Goal: Task Accomplishment & Management: Manage account settings

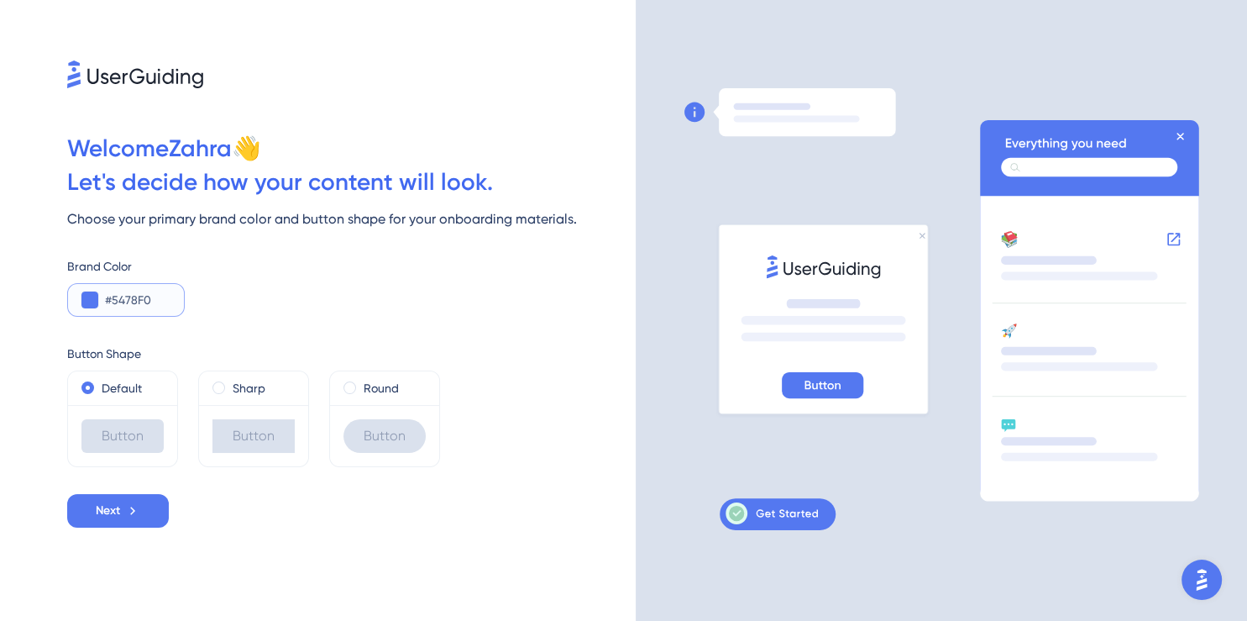
click at [0, 0] on button at bounding box center [0, 0] width 0 height 0
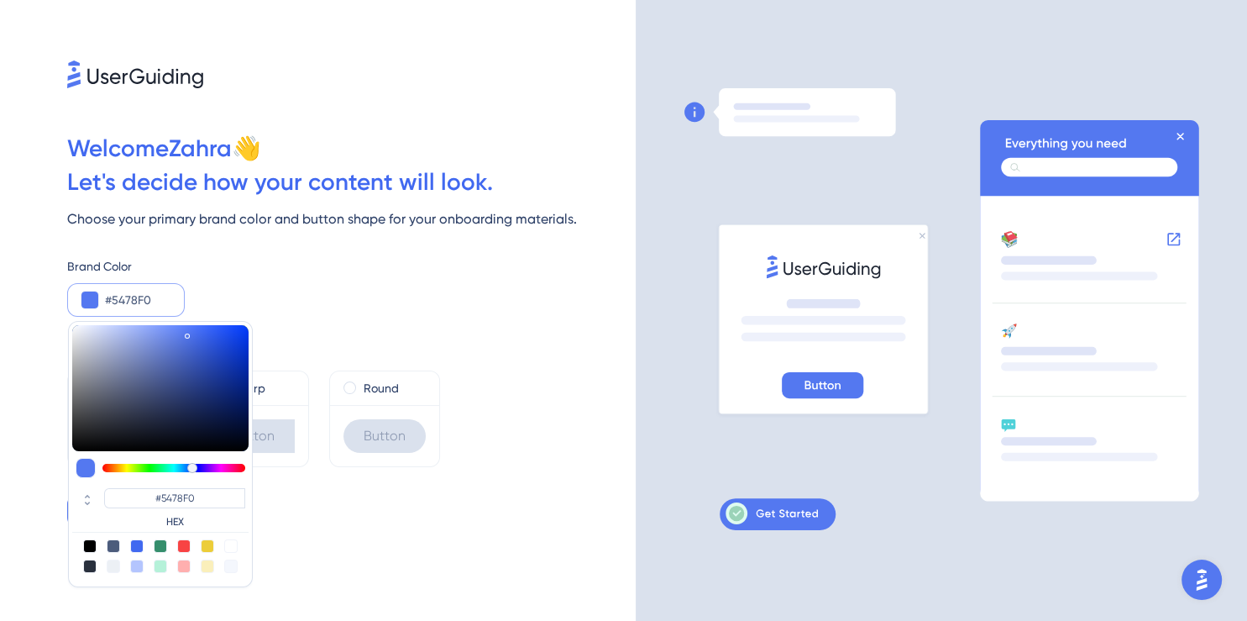
click at [159, 548] on div at bounding box center [160, 545] width 13 height 13
type input "#358e6c"
type input "#358E6C"
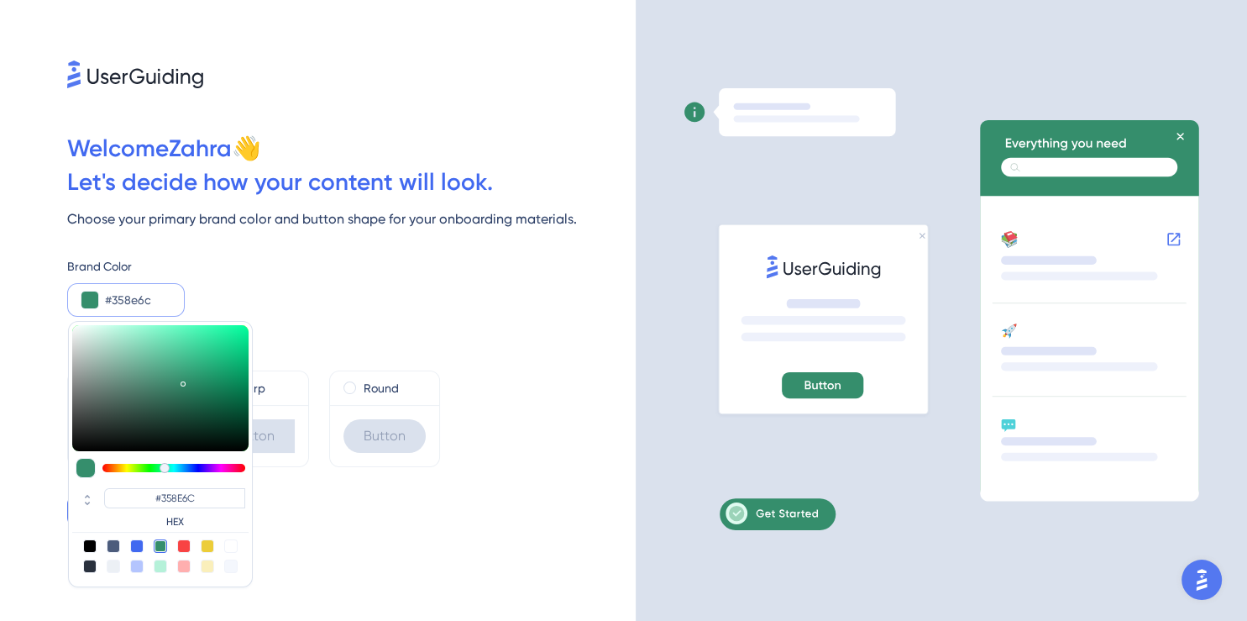
click at [0, 0] on div "Welcome [PERSON_NAME] 👋 Let ' s decide how your content will look. Choose your …" at bounding box center [0, 0] width 0 height 0
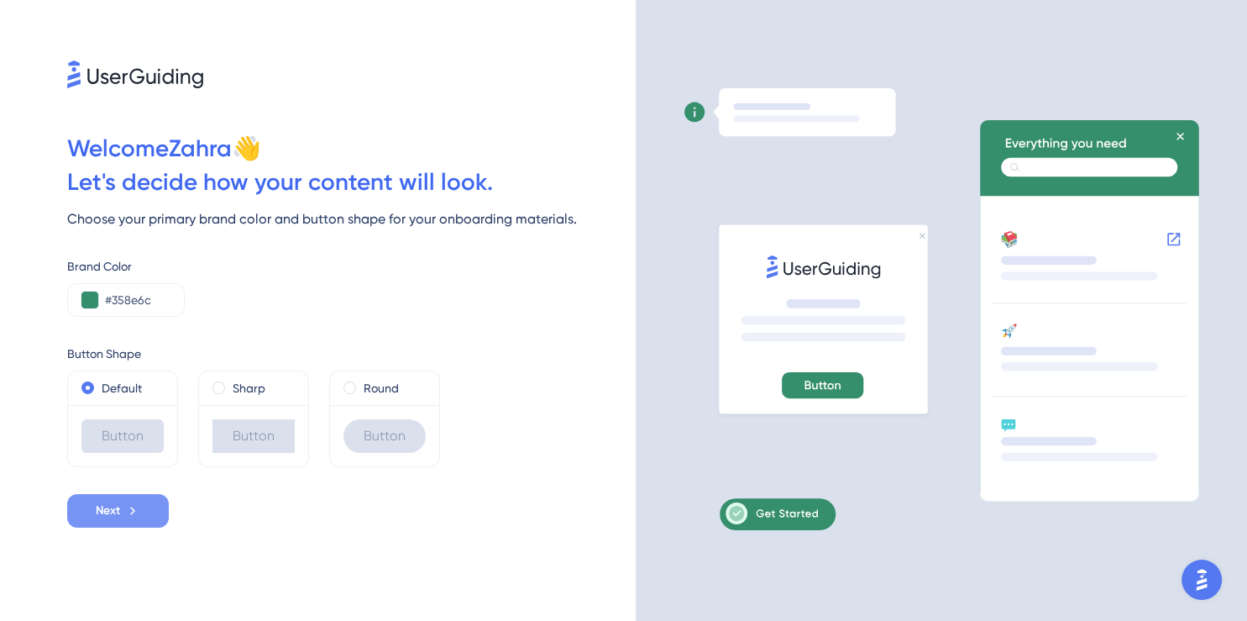
click at [102, 507] on span "Next" at bounding box center [108, 511] width 24 height 20
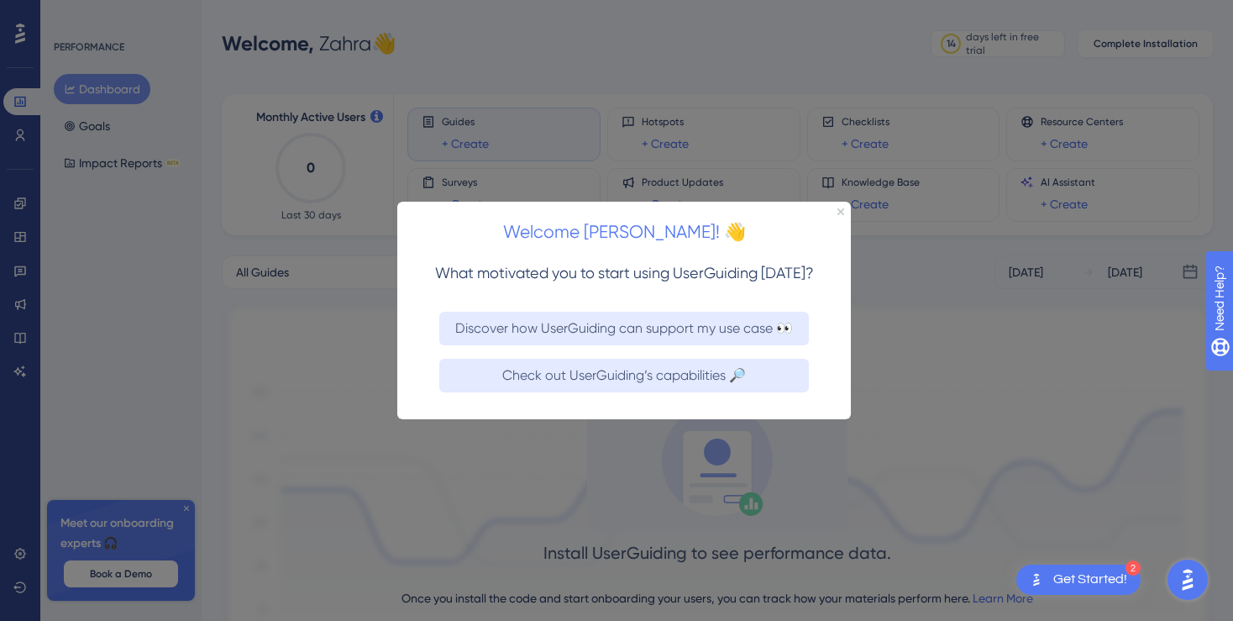
click at [648, 304] on div "Discover how UserGuiding can support my use case 👀" at bounding box center [623, 327] width 454 height 47
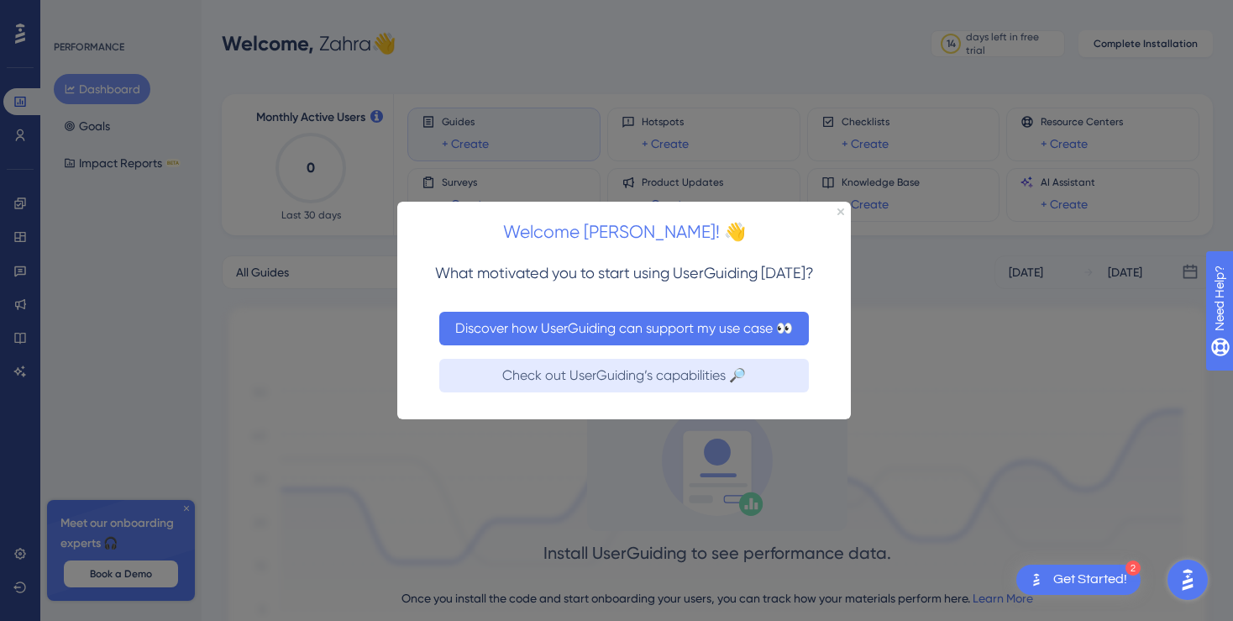
click at [664, 340] on button "Discover how UserGuiding can support my use case 👀" at bounding box center [624, 328] width 370 height 34
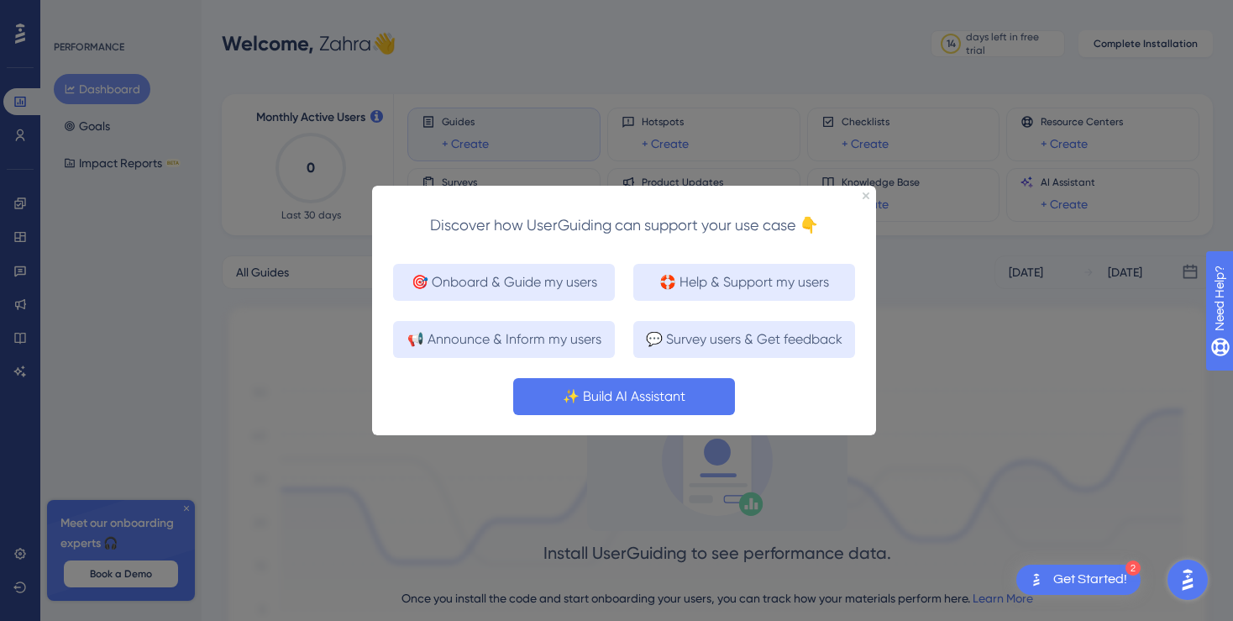
click at [601, 399] on button "✨ Build AI Assistant" at bounding box center [623, 395] width 222 height 37
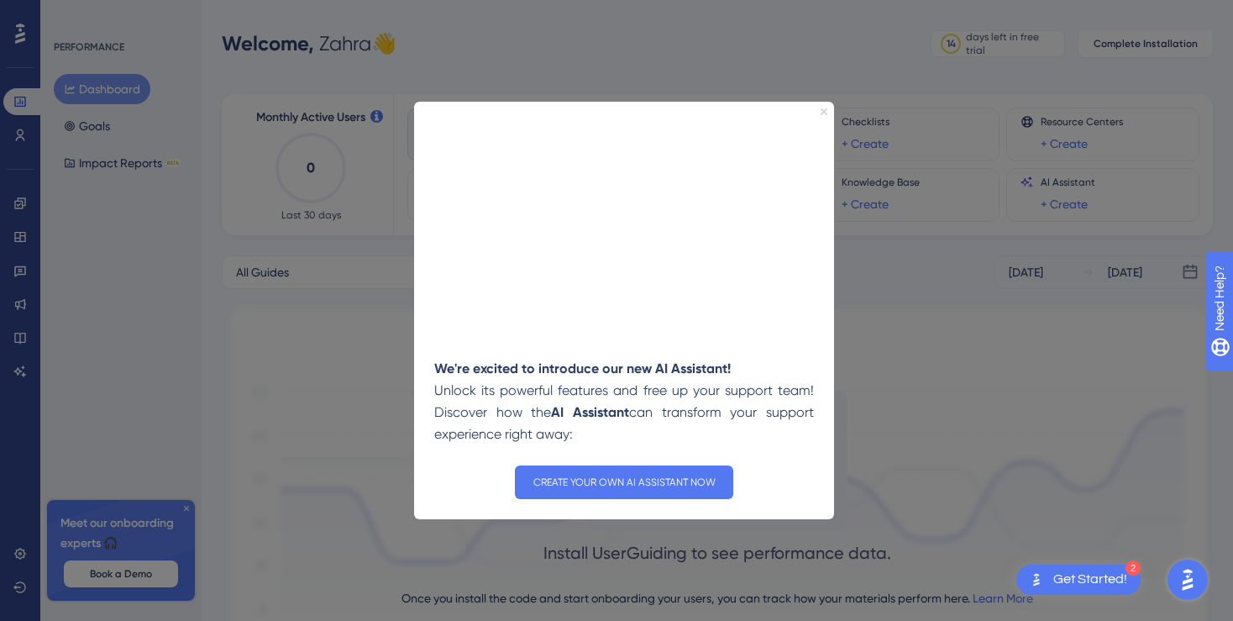
click at [825, 109] on icon "Close Preview" at bounding box center [823, 111] width 7 height 7
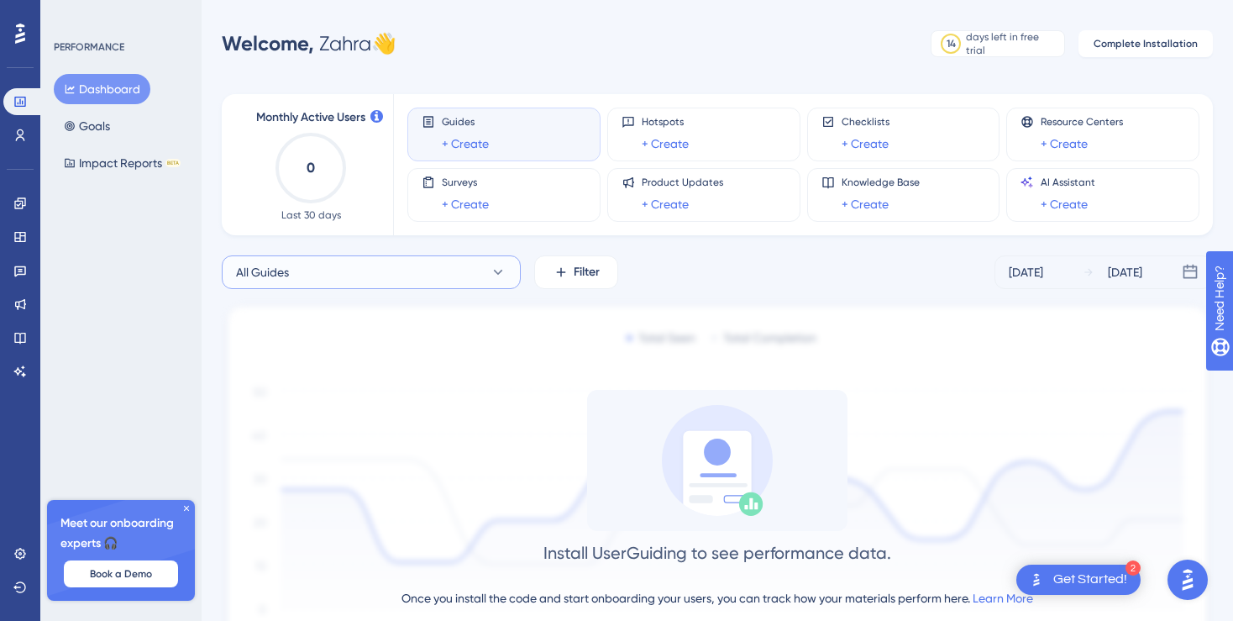
click at [494, 265] on icon at bounding box center [498, 272] width 17 height 17
click at [188, 504] on icon at bounding box center [186, 508] width 10 height 10
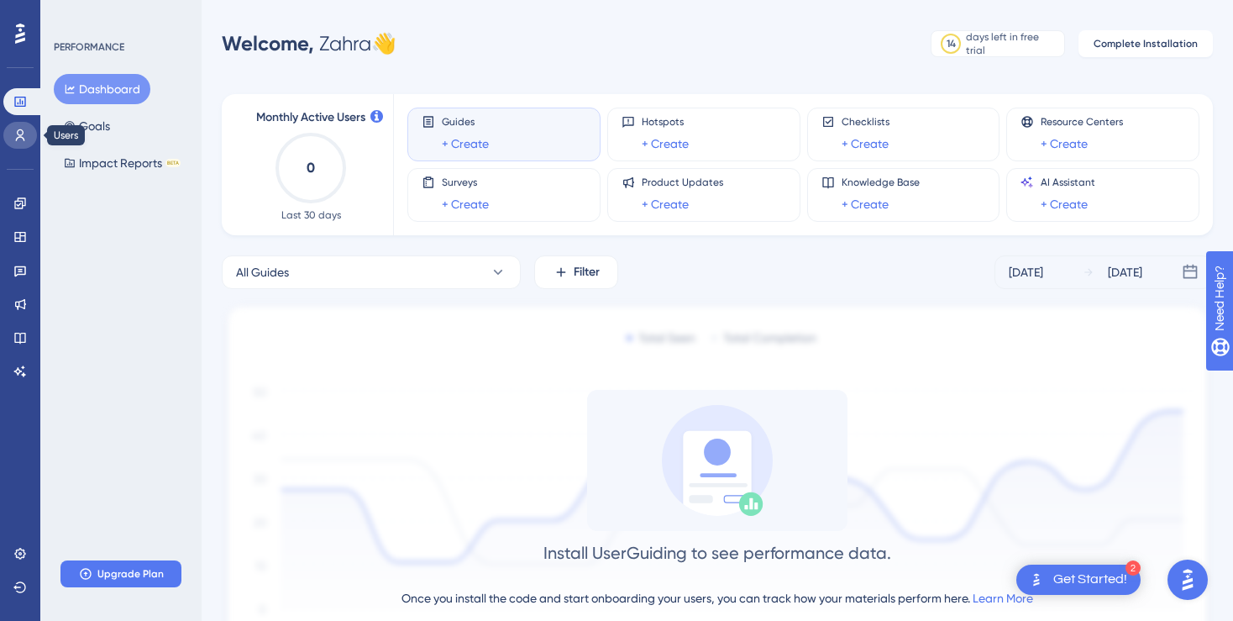
click at [21, 126] on link at bounding box center [20, 135] width 34 height 27
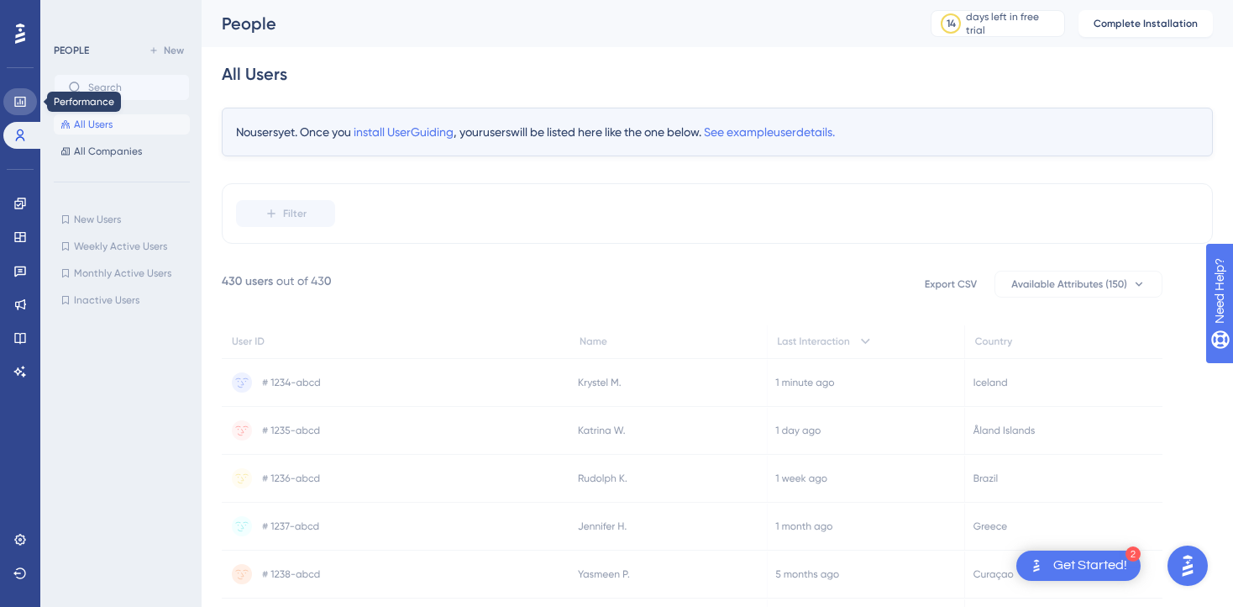
click at [15, 89] on link at bounding box center [20, 101] width 34 height 27
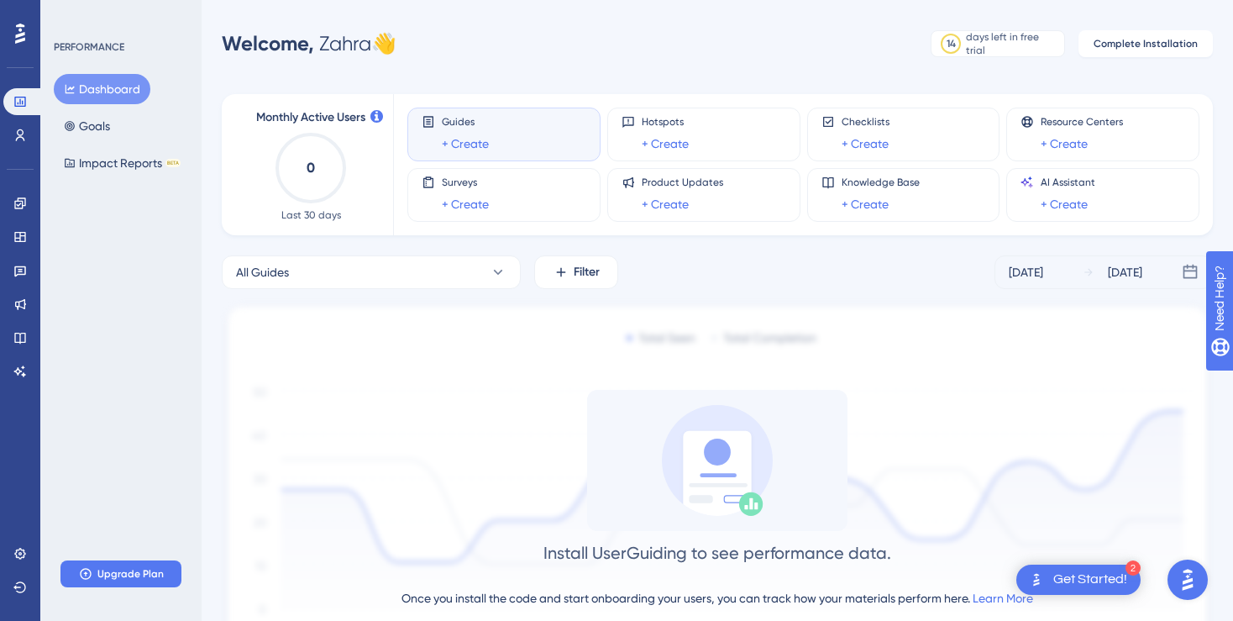
click at [477, 129] on div "Guides + Create" at bounding box center [465, 134] width 47 height 39
click at [874, 130] on div "Checklists + Create" at bounding box center [866, 134] width 48 height 39
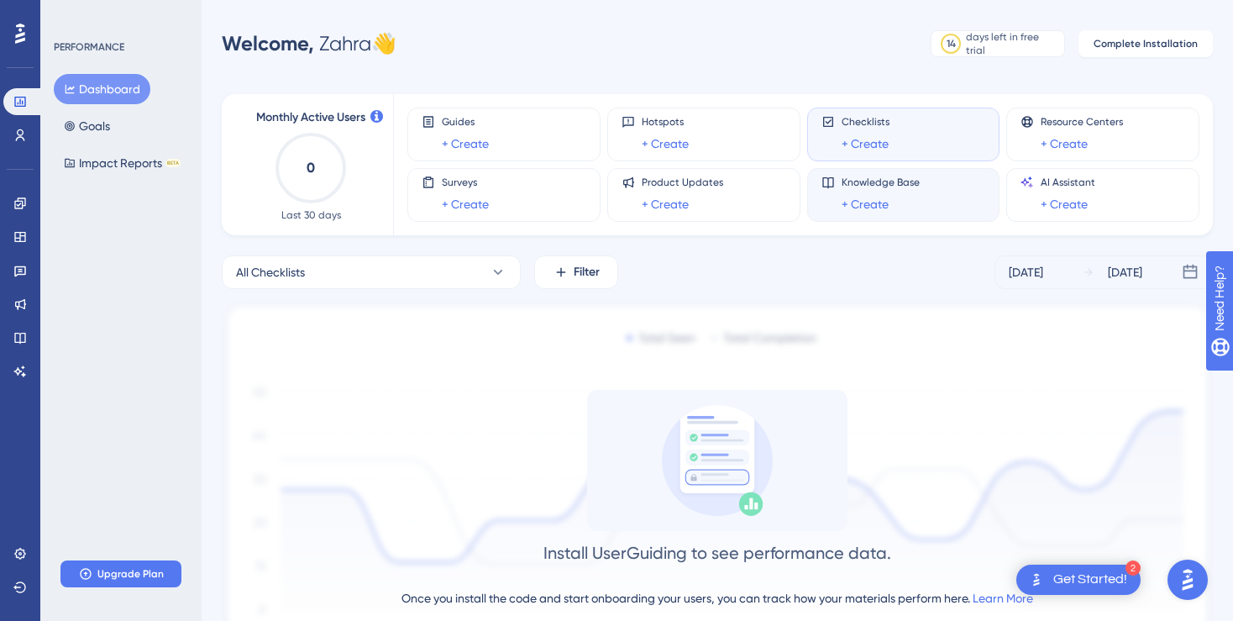
click at [872, 186] on span "Knowledge Base" at bounding box center [881, 182] width 78 height 13
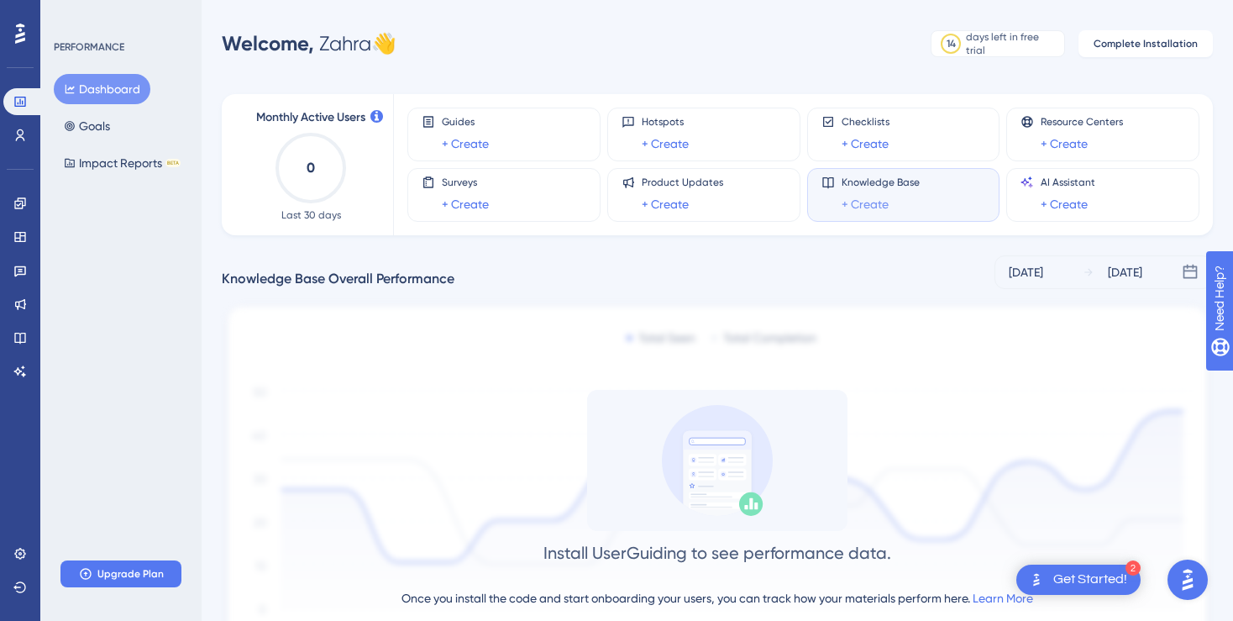
click at [860, 204] on link "+ Create" at bounding box center [865, 204] width 47 height 20
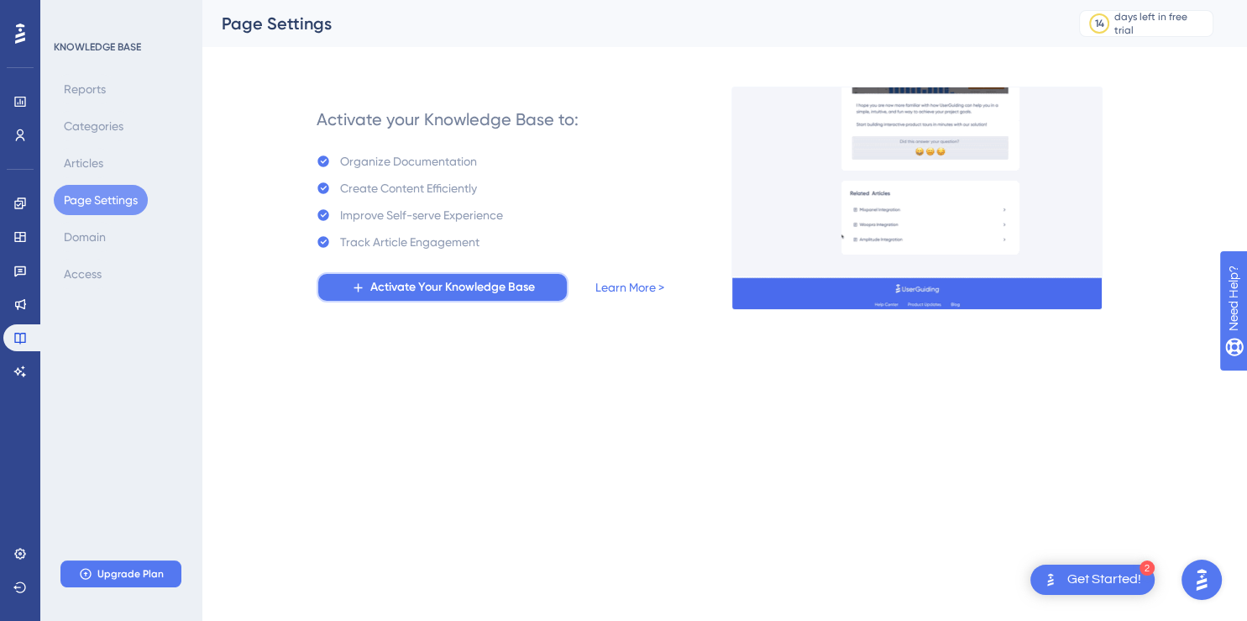
click at [415, 294] on span "Activate Your Knowledge Base" at bounding box center [452, 287] width 165 height 20
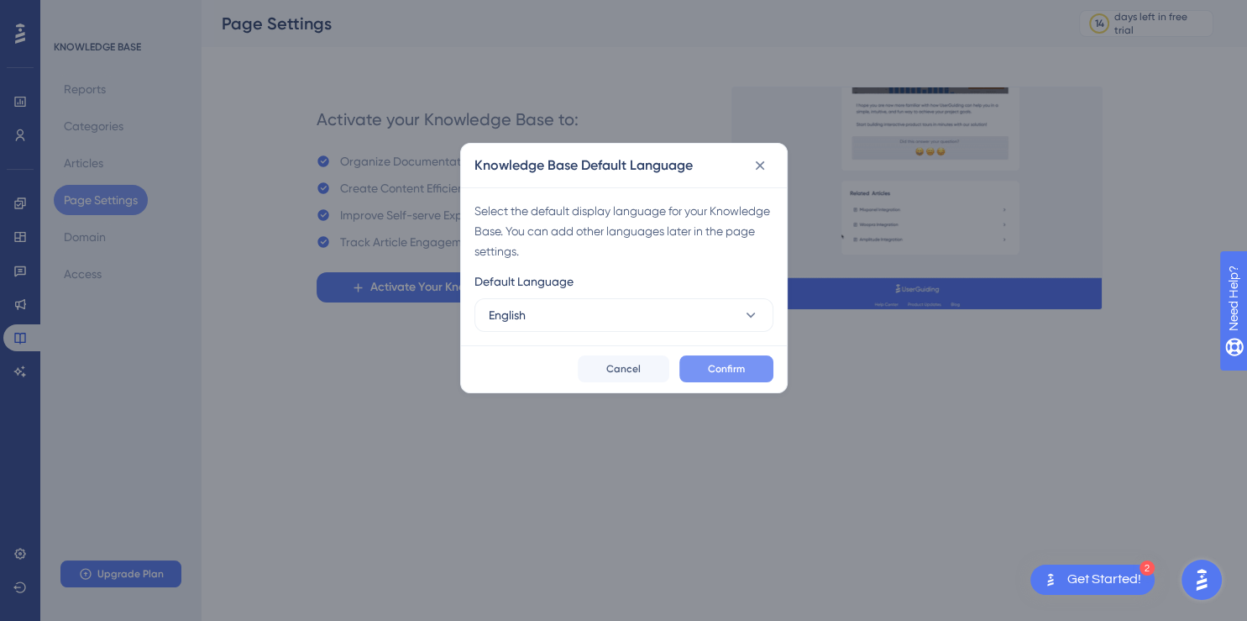
click at [722, 355] on button "Confirm" at bounding box center [727, 368] width 94 height 27
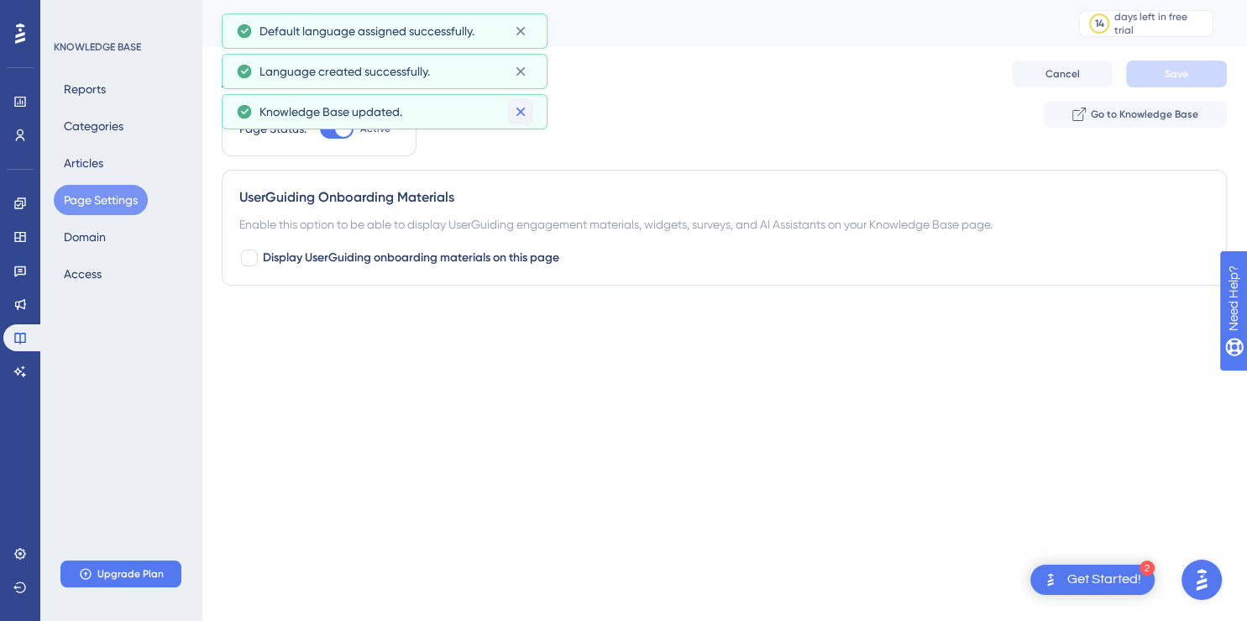
click at [523, 109] on icon at bounding box center [520, 111] width 17 height 17
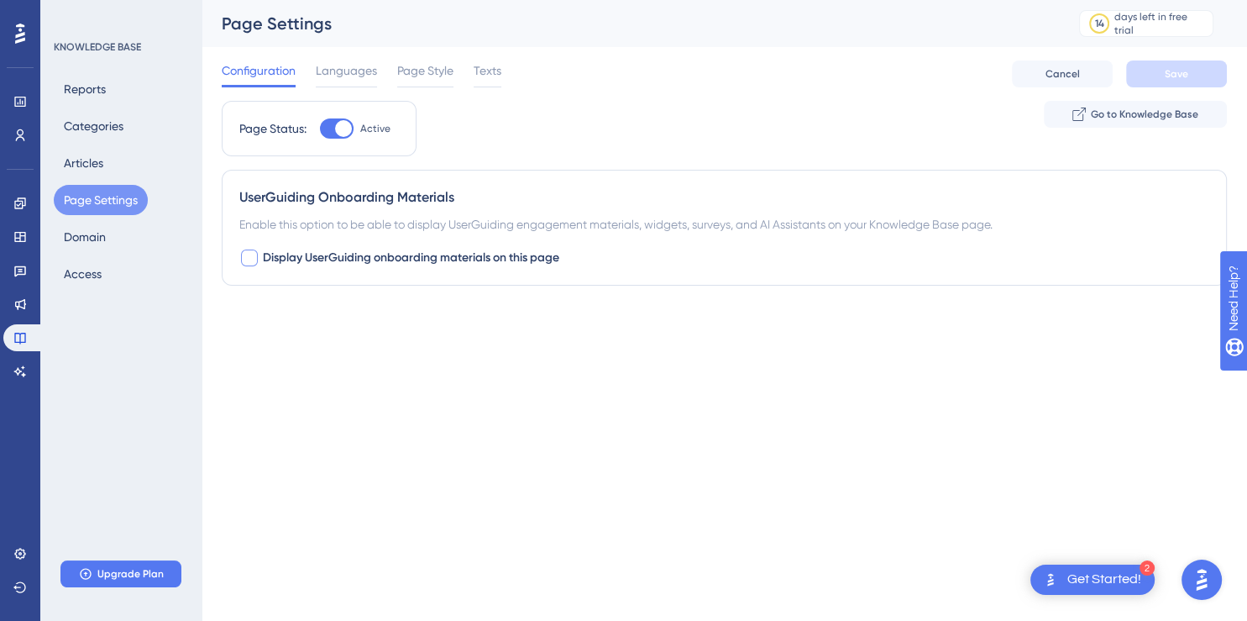
click at [255, 263] on div at bounding box center [249, 257] width 17 height 17
checkbox input "true"
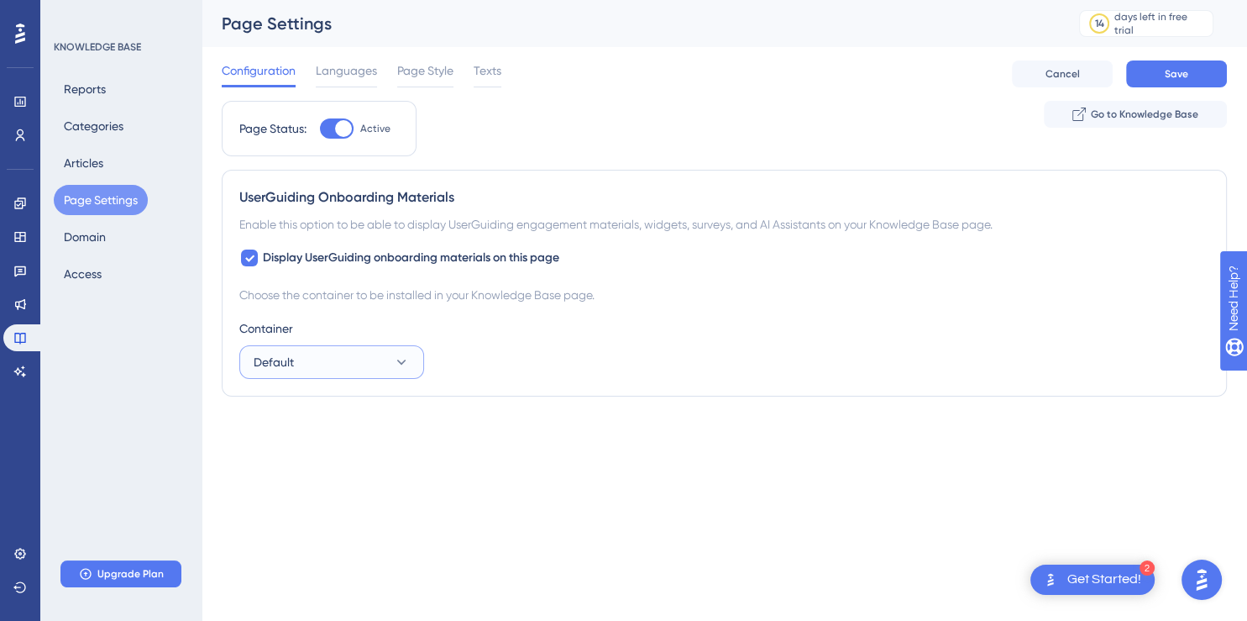
click at [307, 351] on button "Default" at bounding box center [331, 362] width 185 height 34
click at [351, 73] on span "Languages" at bounding box center [346, 70] width 61 height 20
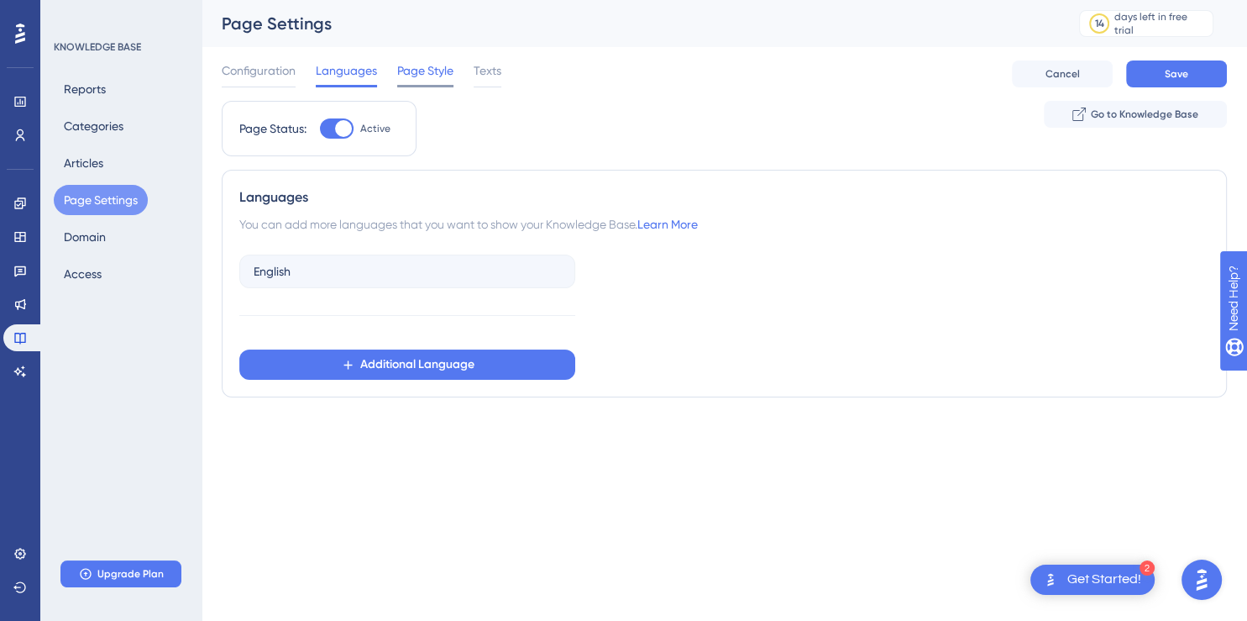
click at [433, 85] on div "Page Style" at bounding box center [425, 73] width 56 height 27
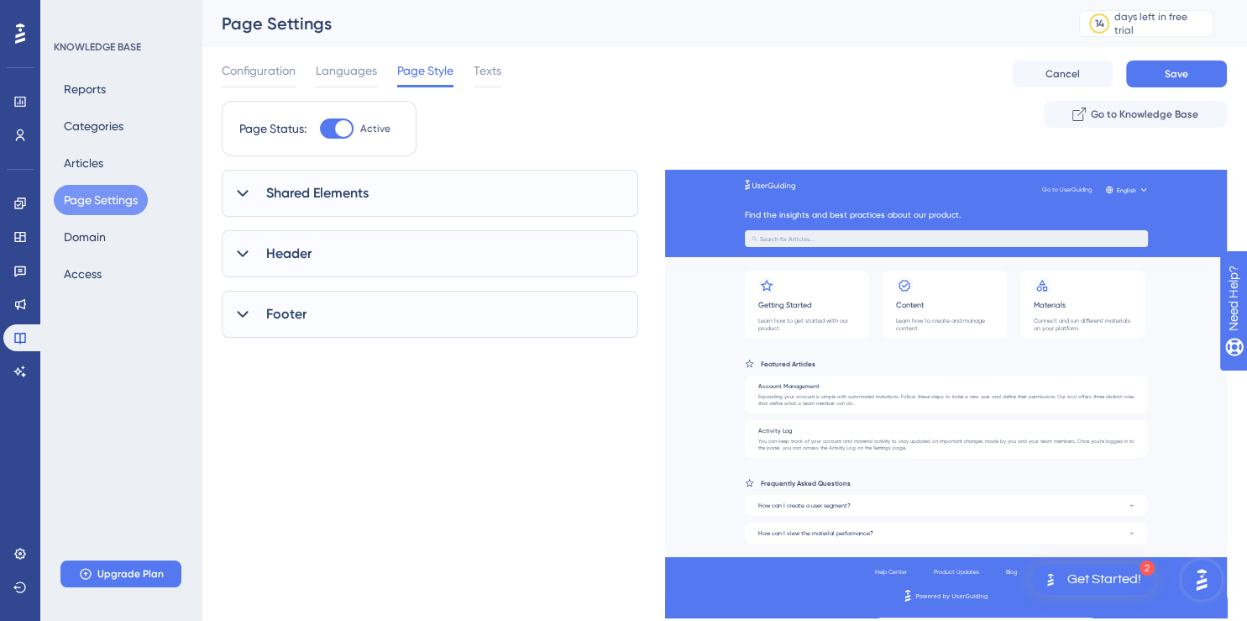
click at [353, 190] on span "Shared Elements" at bounding box center [317, 193] width 102 height 20
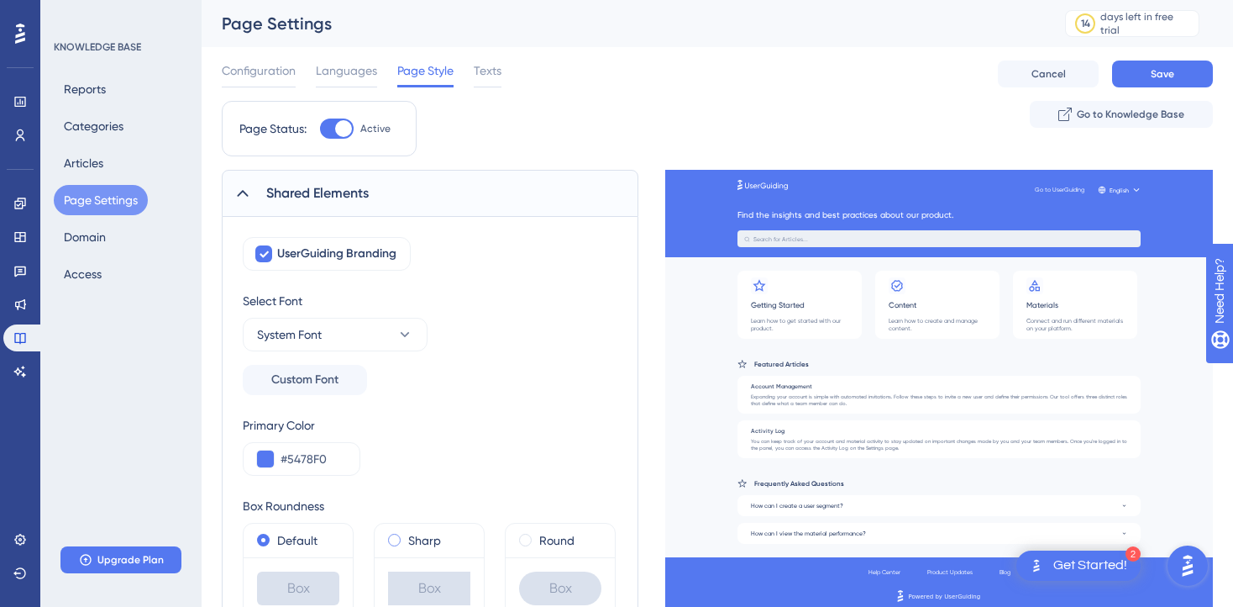
click at [412, 538] on label "Sharp" at bounding box center [424, 540] width 33 height 20
click at [541, 546] on label "Round" at bounding box center [556, 540] width 35 height 20
click at [287, 552] on div "Default" at bounding box center [298, 540] width 109 height 34
click at [278, 543] on label "Default" at bounding box center [297, 540] width 40 height 20
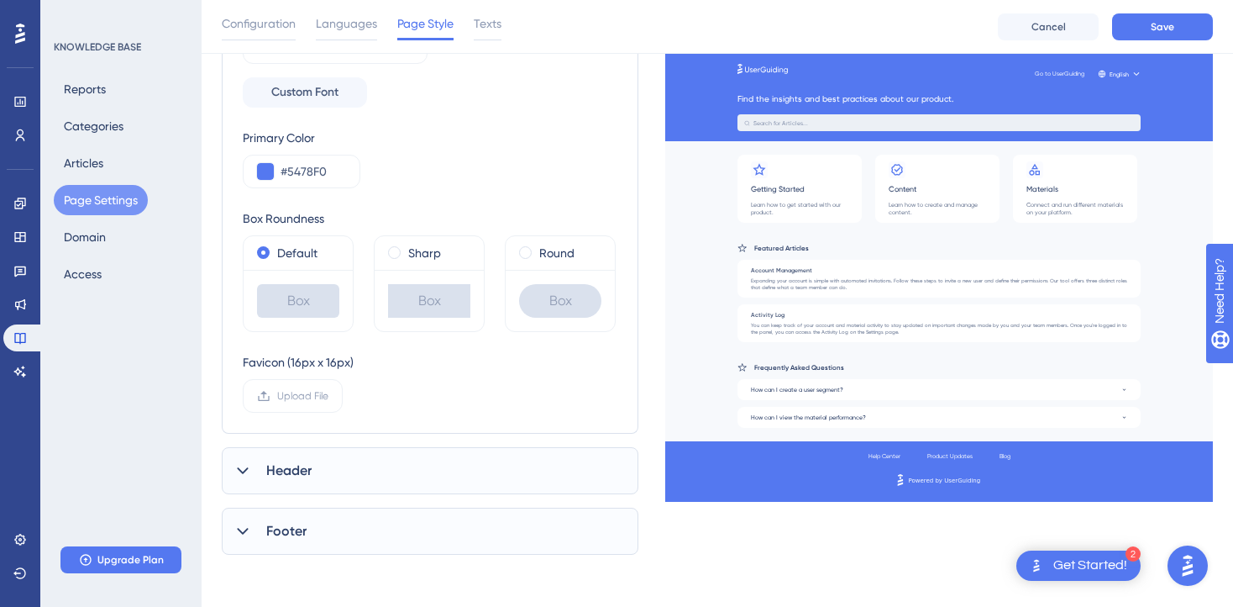
click at [282, 462] on span "Header" at bounding box center [288, 470] width 45 height 20
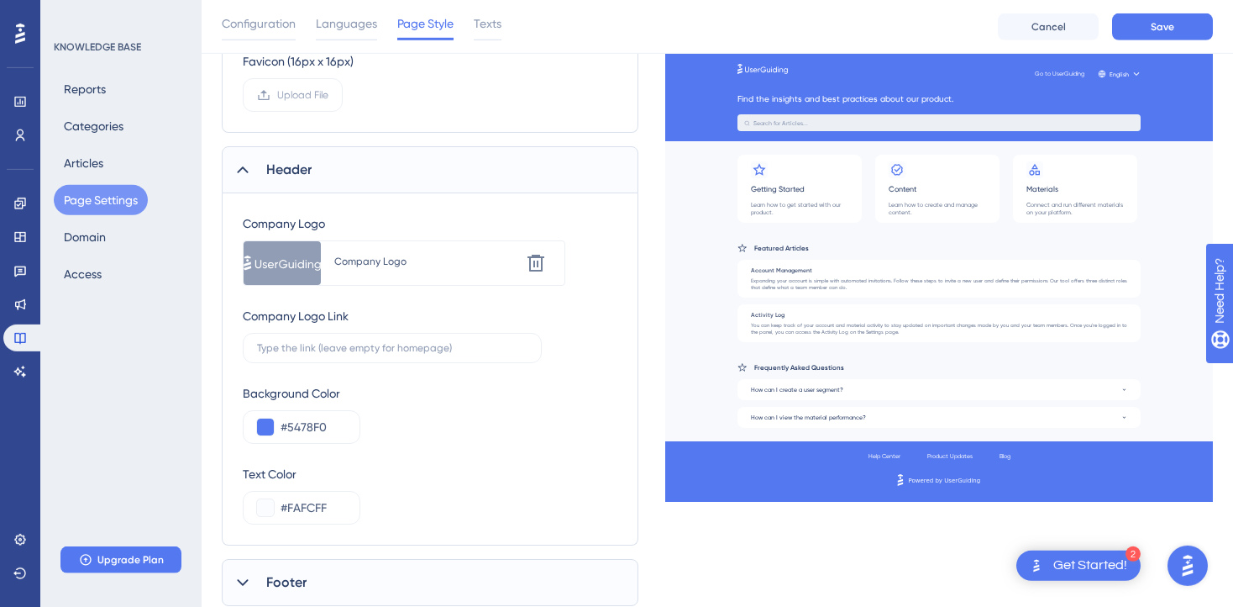
scroll to position [597, 0]
click at [529, 260] on icon at bounding box center [536, 260] width 17 height 17
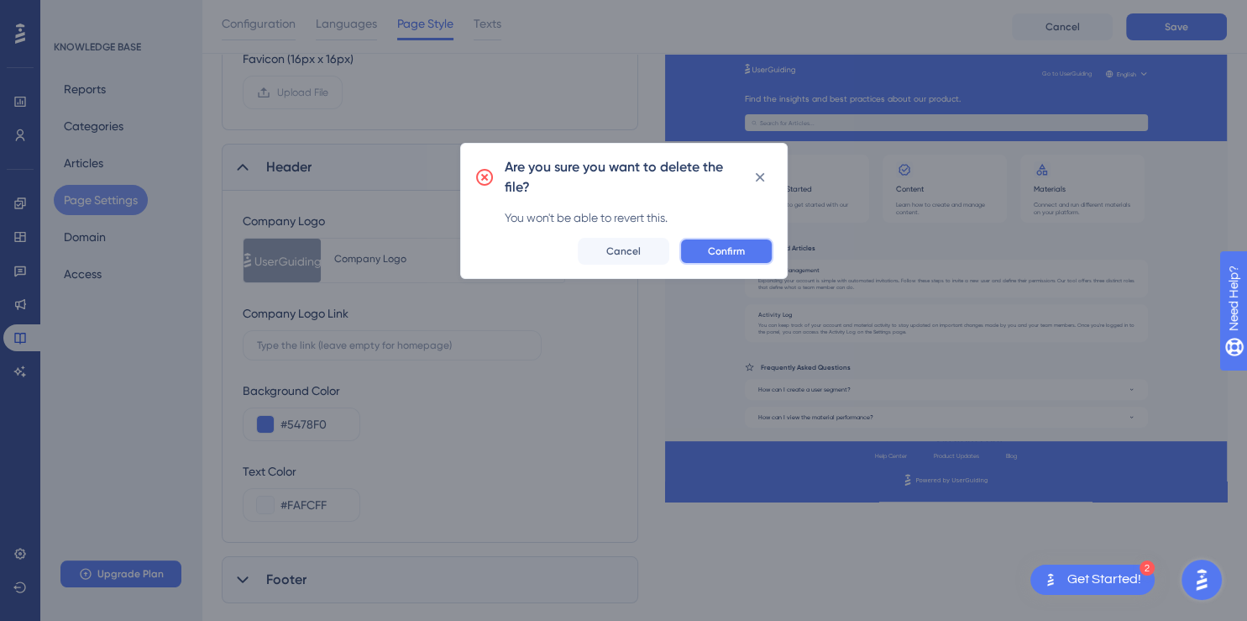
click at [715, 246] on span "Confirm" at bounding box center [726, 250] width 37 height 13
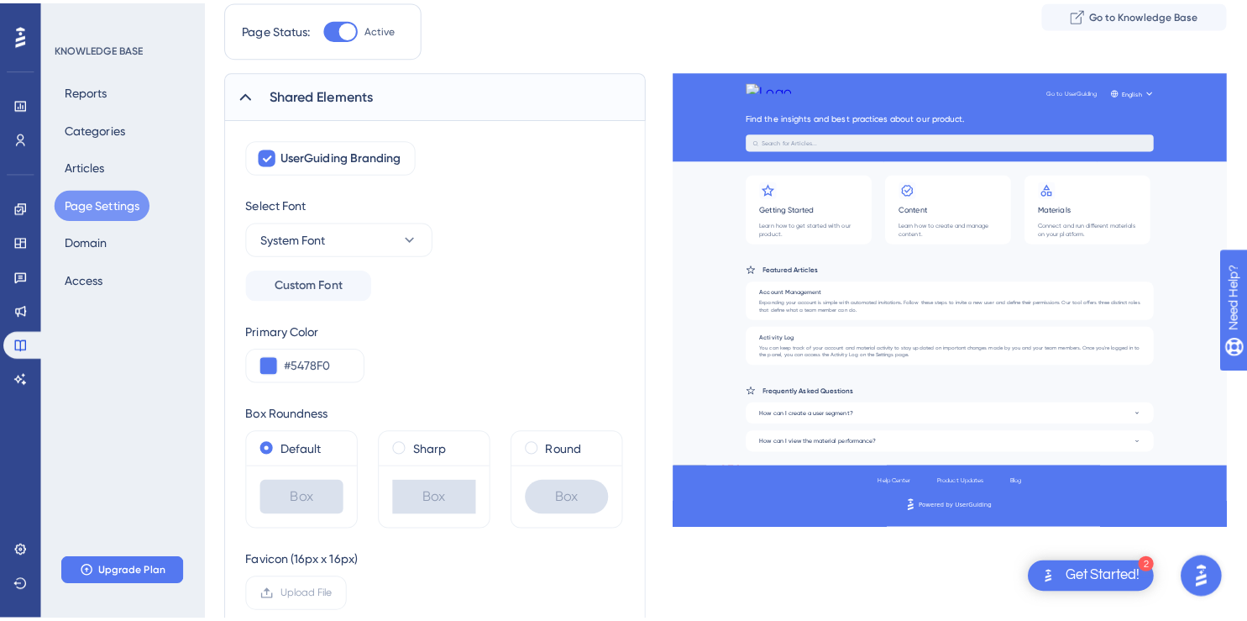
scroll to position [0, 0]
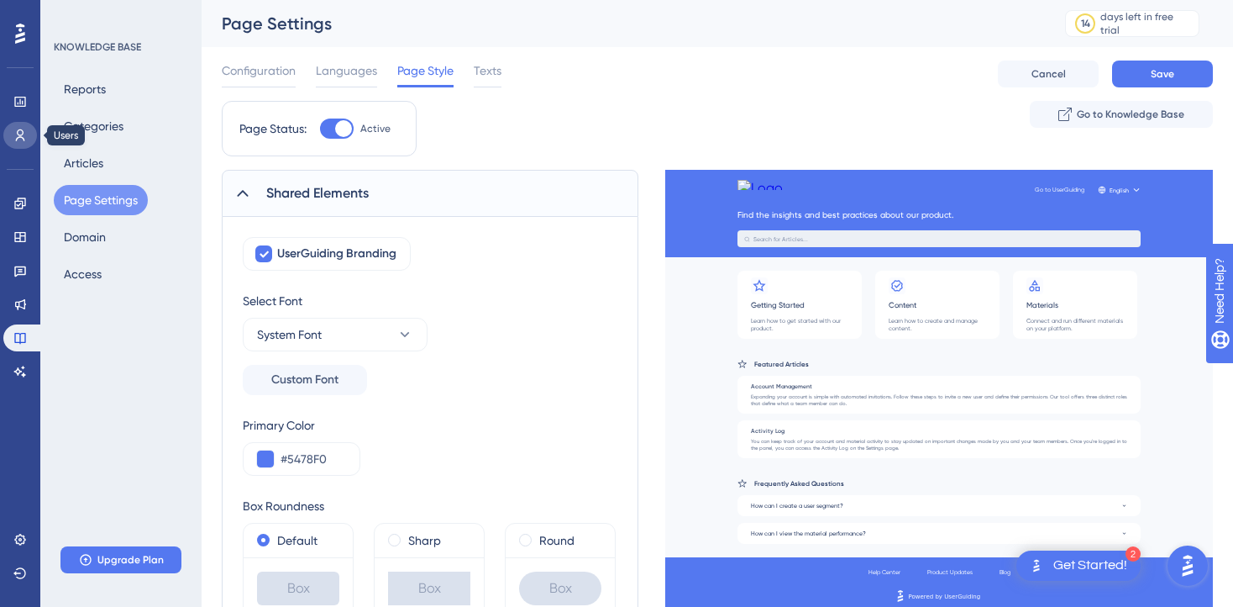
click at [21, 138] on icon at bounding box center [19, 135] width 13 height 13
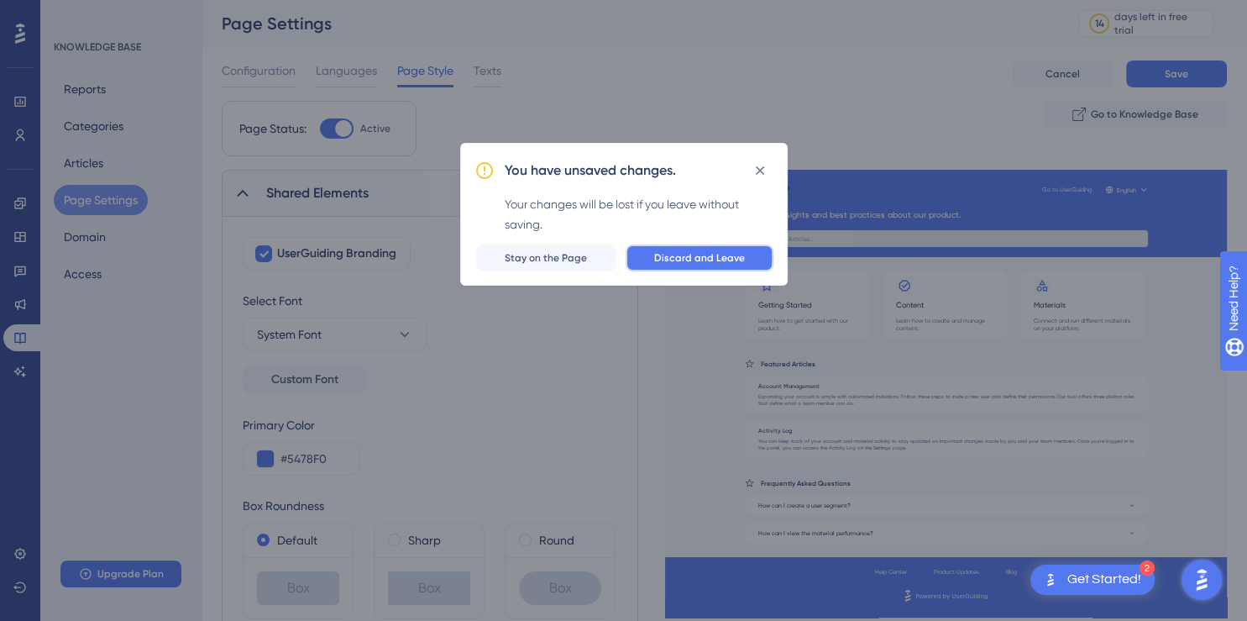
click at [693, 257] on span "Discard and Leave" at bounding box center [699, 257] width 91 height 13
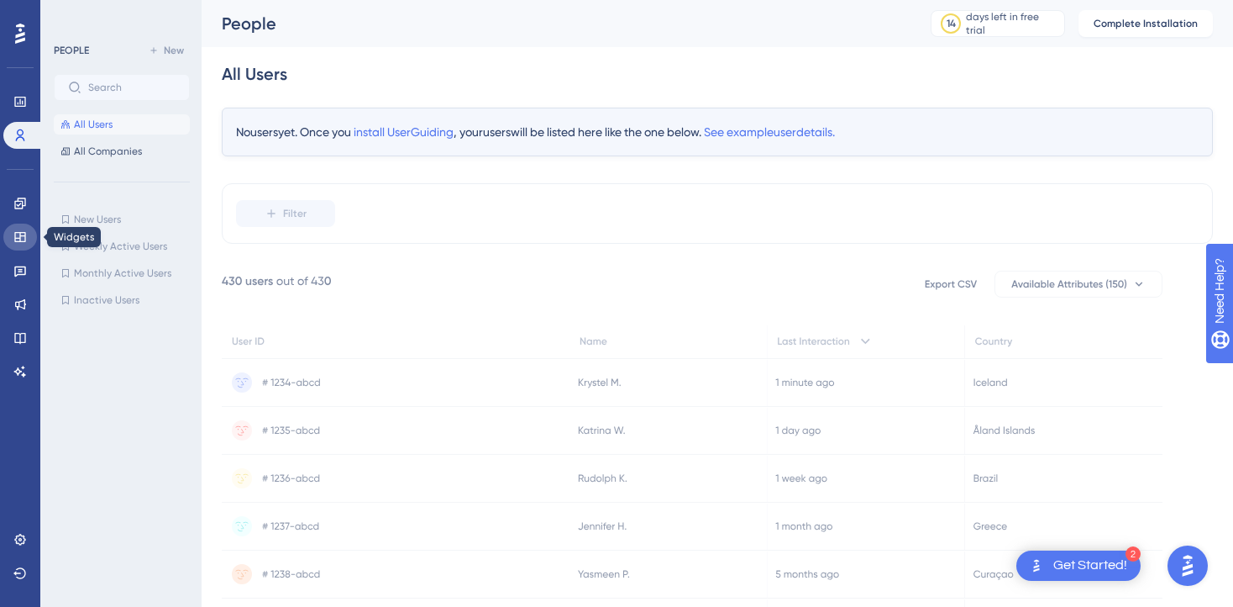
click at [18, 237] on icon at bounding box center [19, 236] width 13 height 13
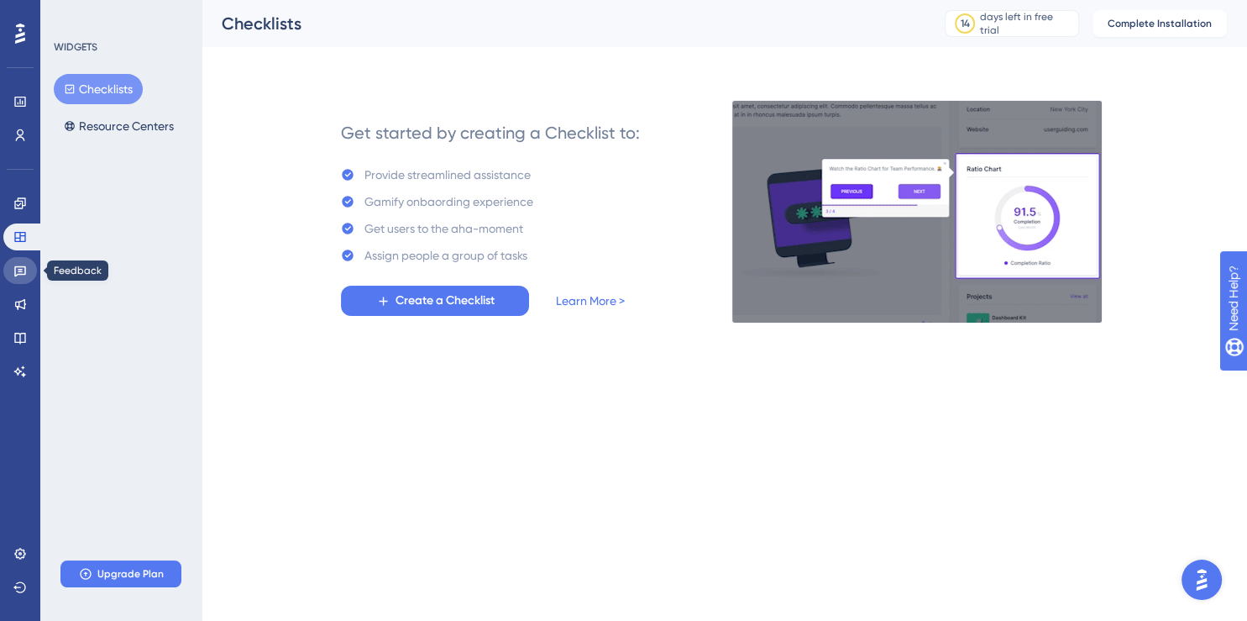
click at [14, 273] on icon at bounding box center [19, 270] width 13 height 13
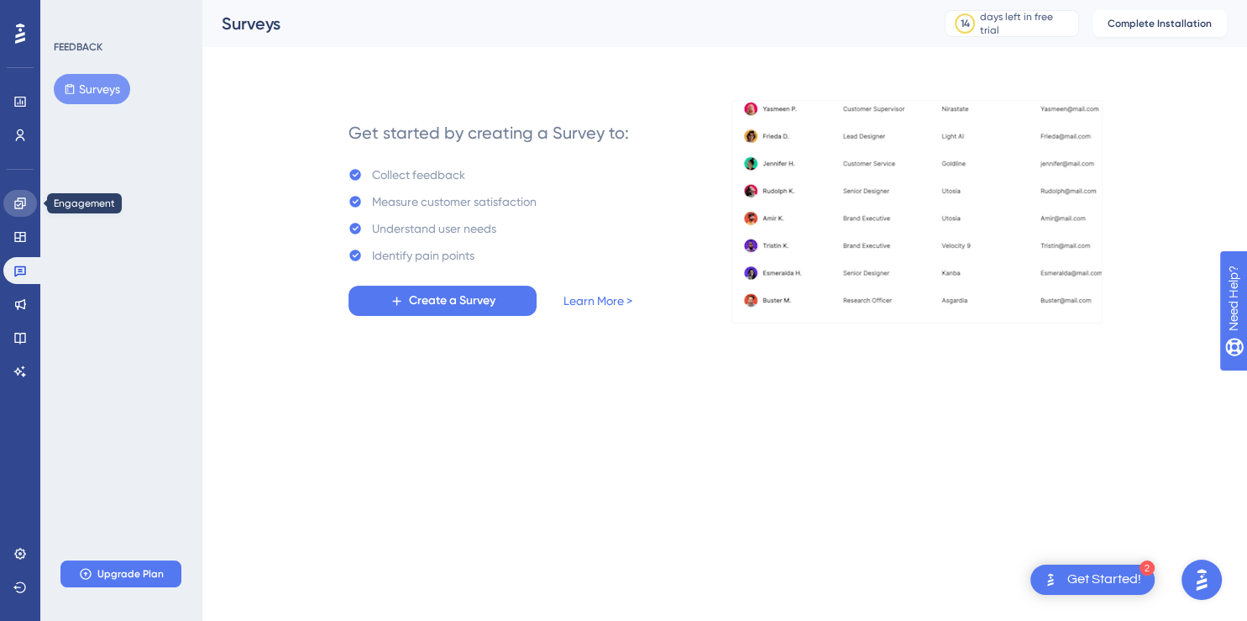
click at [16, 199] on icon at bounding box center [19, 203] width 13 height 13
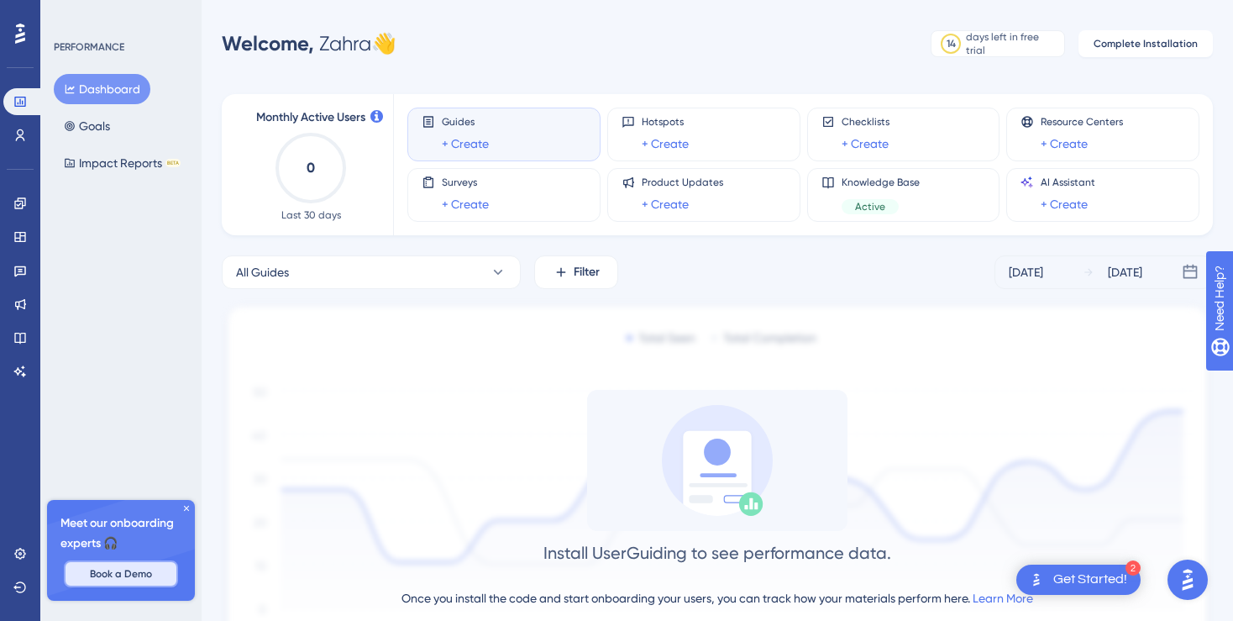
click at [118, 574] on span "Book a Demo" at bounding box center [121, 573] width 62 height 13
click at [184, 509] on icon at bounding box center [186, 508] width 10 height 10
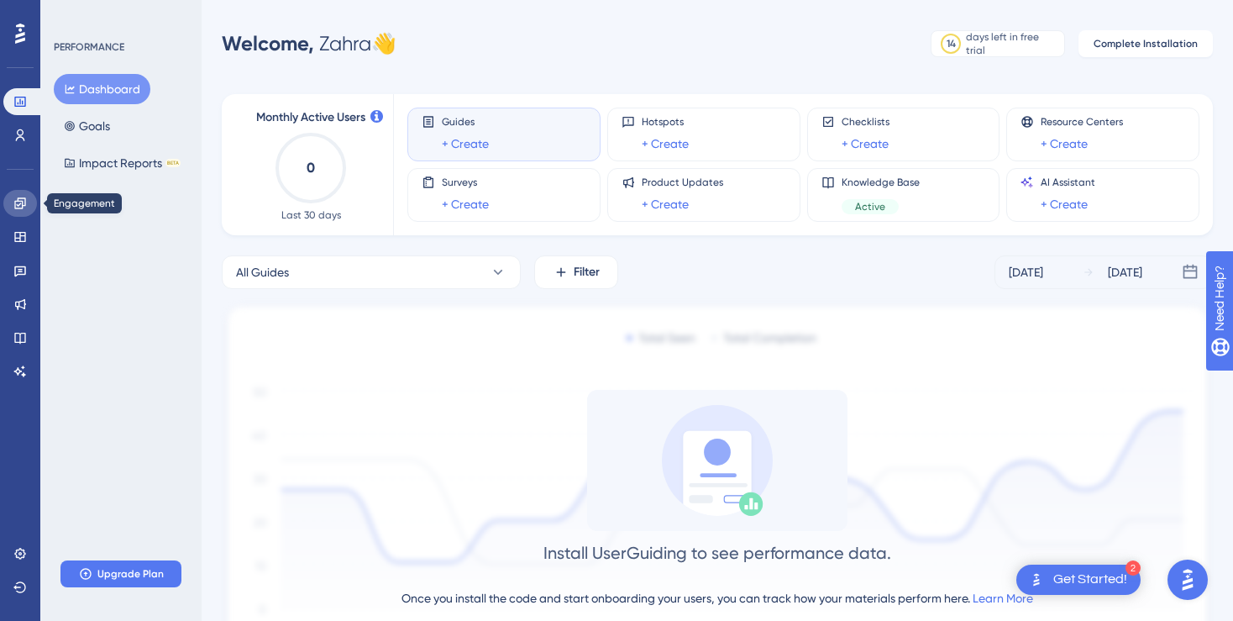
click at [22, 200] on icon at bounding box center [19, 203] width 13 height 13
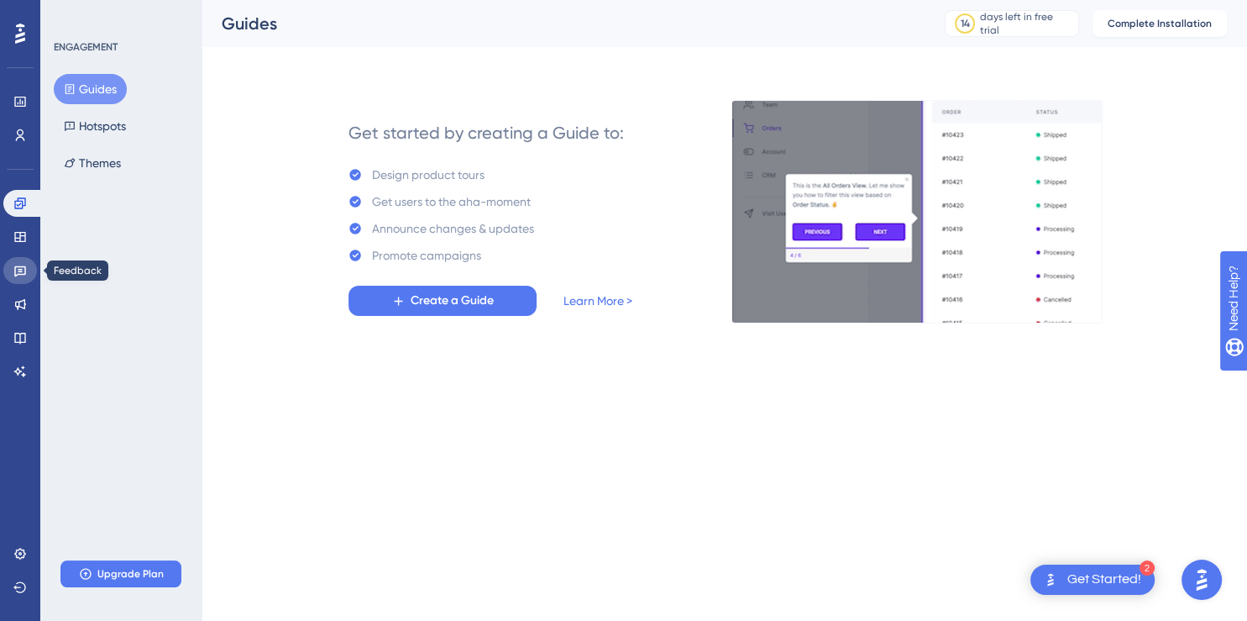
click at [22, 264] on link at bounding box center [20, 270] width 34 height 27
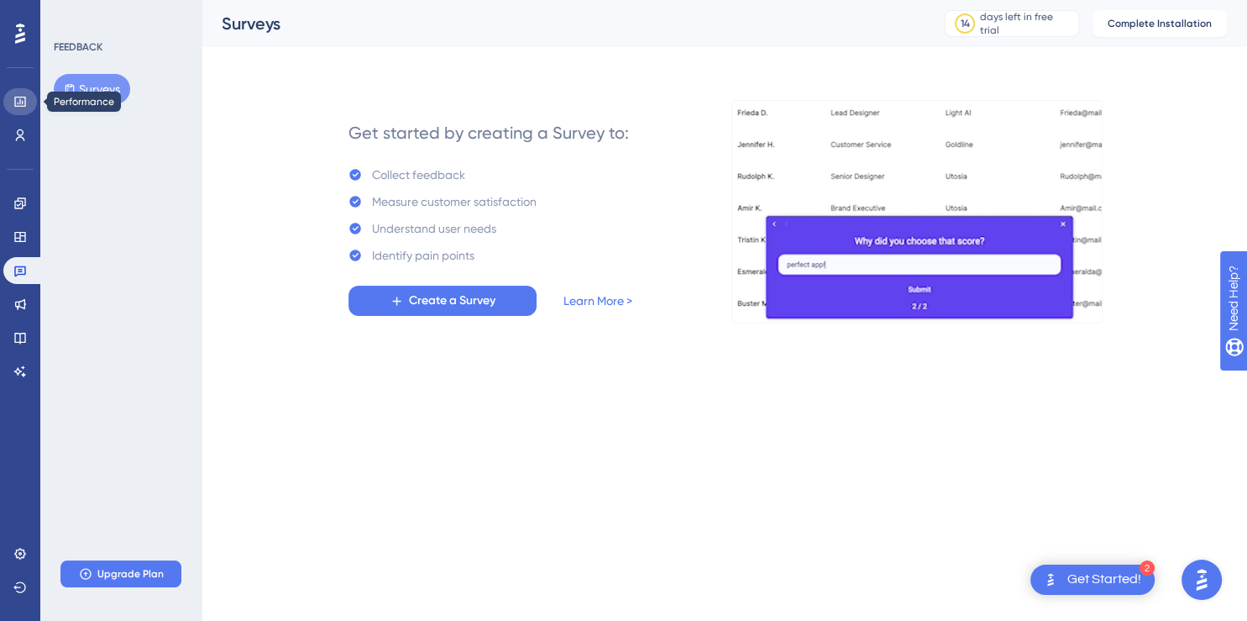
click at [0, 0] on icon at bounding box center [0, 0] width 0 height 0
